Goal: Task Accomplishment & Management: Use online tool/utility

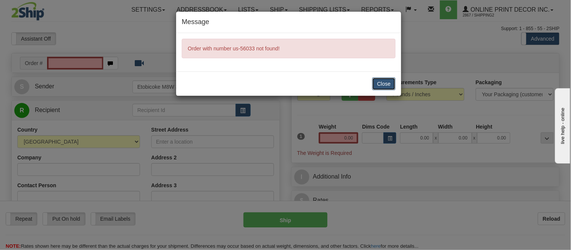
click at [388, 88] on button "Close" at bounding box center [383, 84] width 23 height 13
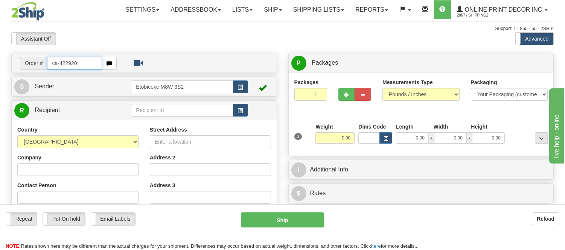
type input "ca-422920"
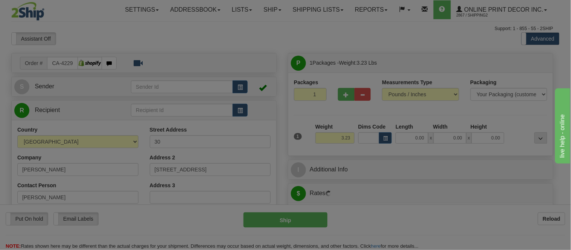
type input "COLLINGWOOD"
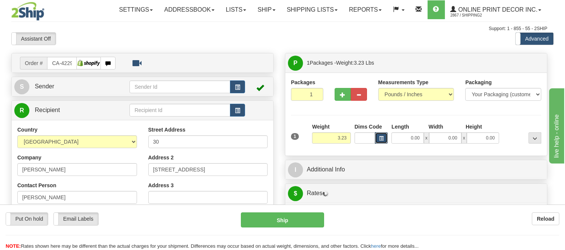
click at [383, 140] on span "button" at bounding box center [381, 139] width 5 height 4
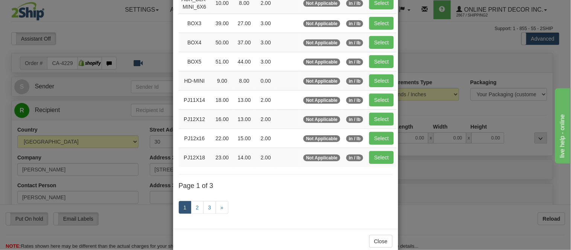
scroll to position [125, 0]
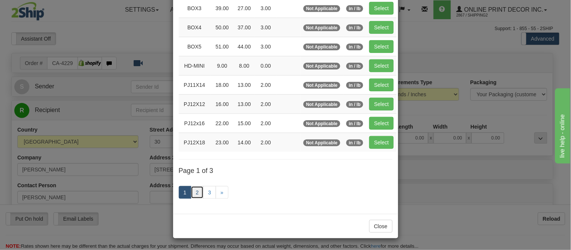
click at [196, 189] on link "2" at bounding box center [197, 192] width 13 height 13
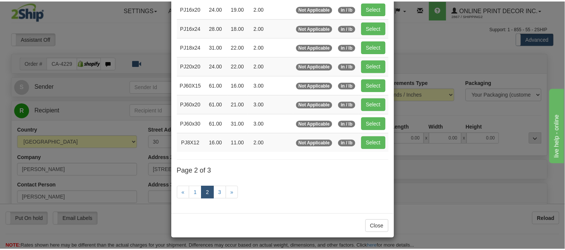
scroll to position [122, 0]
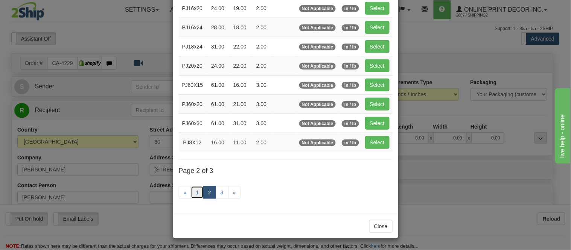
click at [194, 189] on link "1" at bounding box center [197, 192] width 13 height 13
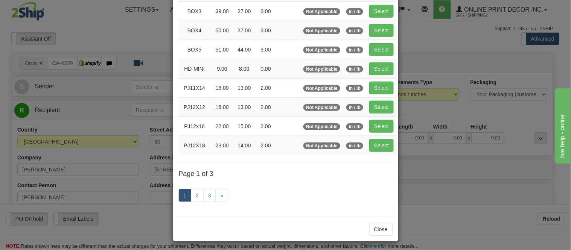
click at [393, 147] on td "Select" at bounding box center [381, 145] width 30 height 19
click at [383, 149] on button "Select" at bounding box center [381, 145] width 24 height 13
type input "PJ12X18"
type input "23.00"
type input "14.00"
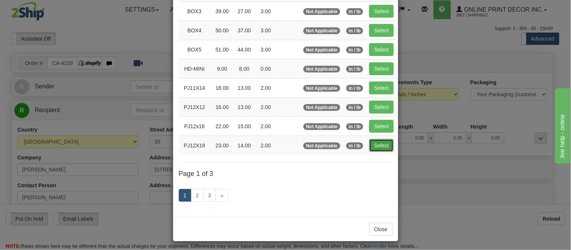
type input "2.00"
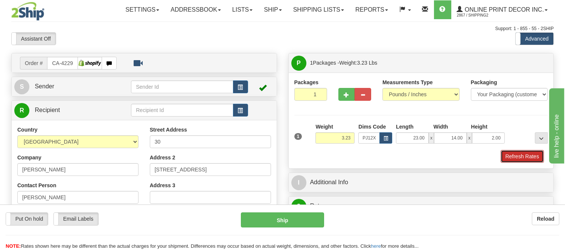
click at [522, 156] on button "Refresh Rates" at bounding box center [522, 156] width 43 height 13
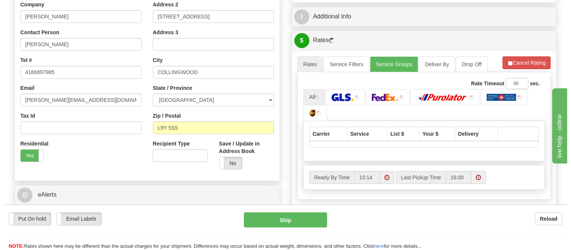
scroll to position [181, 0]
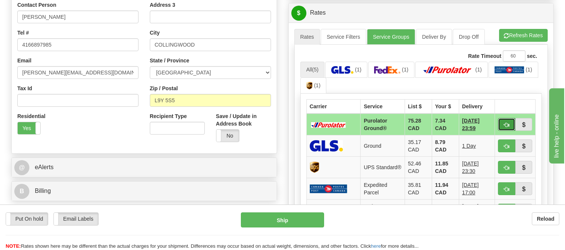
click at [504, 124] on span "button" at bounding box center [506, 125] width 5 height 5
type input "260"
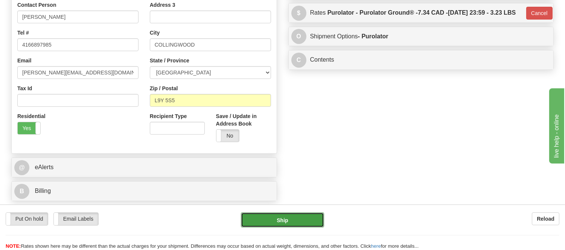
click at [294, 220] on button "Ship" at bounding box center [282, 220] width 83 height 15
